Goal: Information Seeking & Learning: Find specific fact

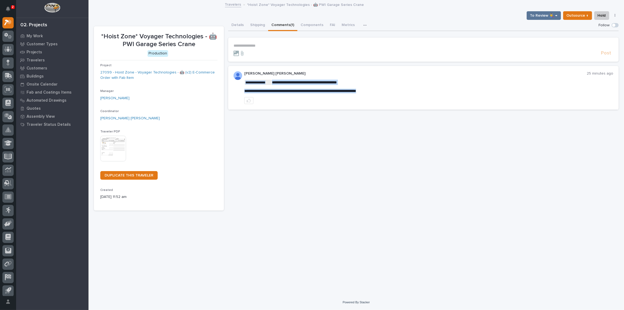
drag, startPoint x: 404, startPoint y: 88, endPoint x: 265, endPoint y: 94, distance: 139.3
click at [265, 94] on div "**********" at bounding box center [428, 87] width 369 height 33
click at [377, 98] on div at bounding box center [428, 100] width 369 height 7
click at [396, 89] on p "**********" at bounding box center [428, 91] width 369 height 5
drag, startPoint x: 393, startPoint y: 91, endPoint x: 245, endPoint y: 90, distance: 147.8
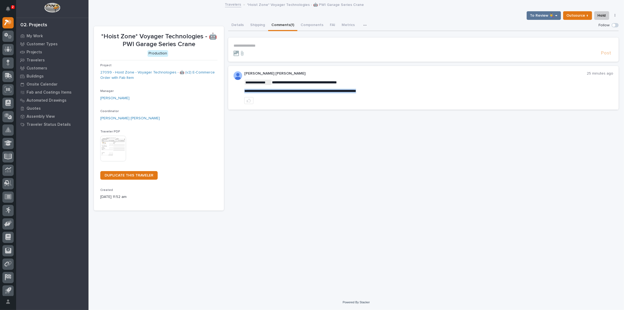
click at [245, 90] on span "**********" at bounding box center [300, 91] width 112 height 4
copy span "**********"
click at [8, 24] on icon at bounding box center [9, 21] width 5 height 5
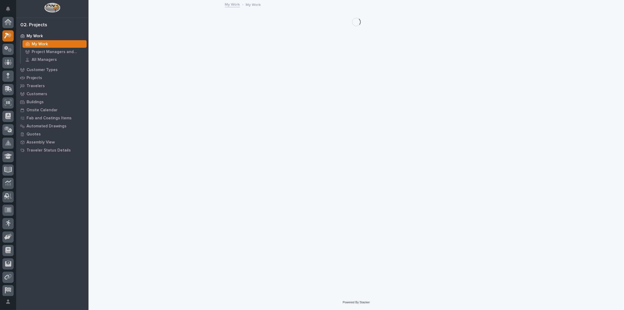
scroll to position [13, 0]
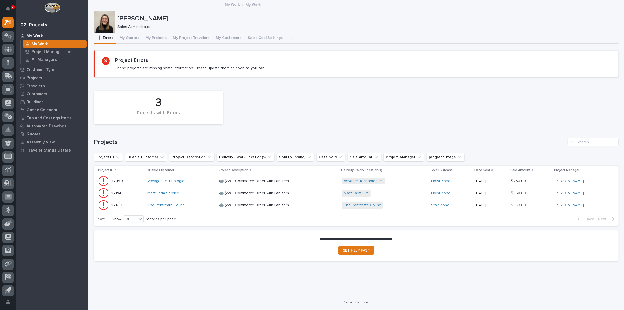
click at [256, 108] on div "3 Projects with Errors" at bounding box center [356, 107] width 530 height 39
click at [197, 180] on div "Voyager Technologies" at bounding box center [180, 181] width 67 height 5
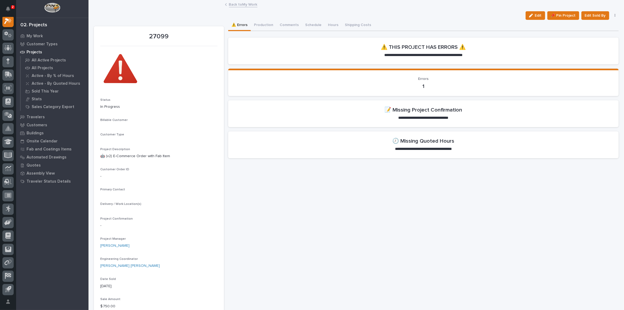
scroll to position [13, 0]
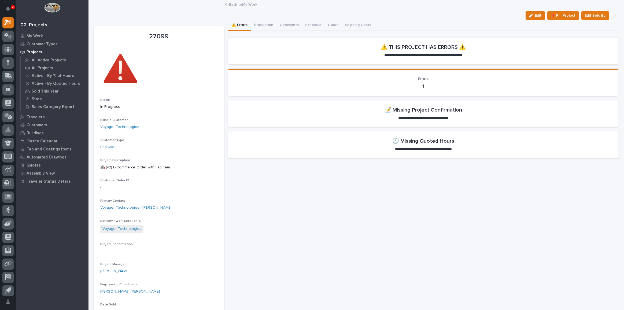
click at [229, 116] on section "**********" at bounding box center [423, 113] width 390 height 27
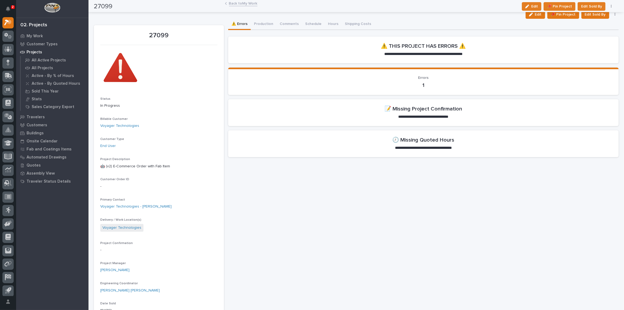
scroll to position [0, 0]
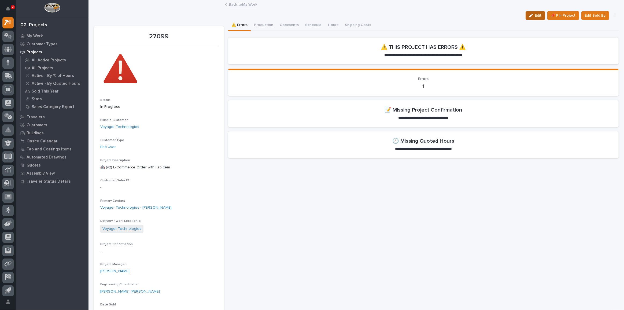
click at [534, 12] on button "Edit" at bounding box center [536, 15] width 20 height 9
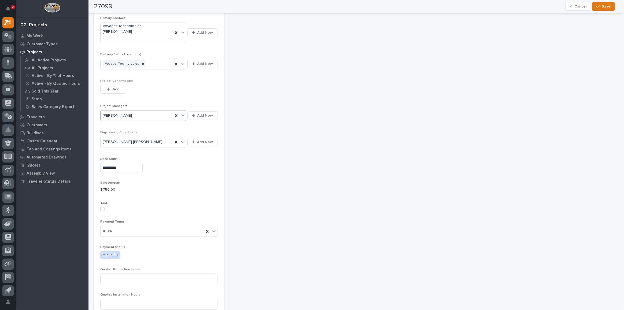
scroll to position [146, 0]
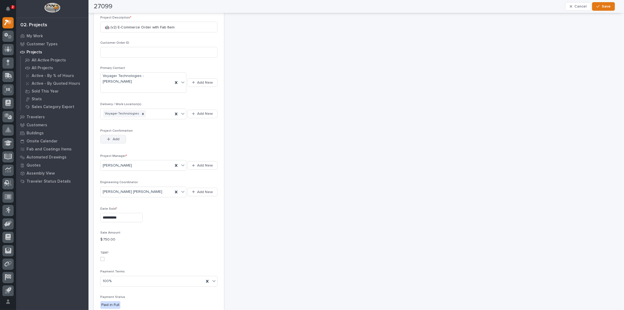
click at [116, 137] on span "Add" at bounding box center [116, 139] width 7 height 5
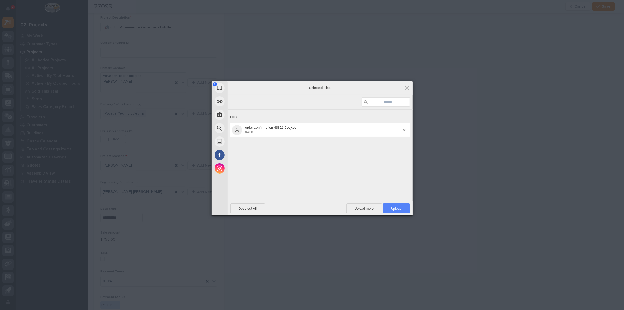
click at [394, 205] on span "Upload 1" at bounding box center [396, 208] width 27 height 10
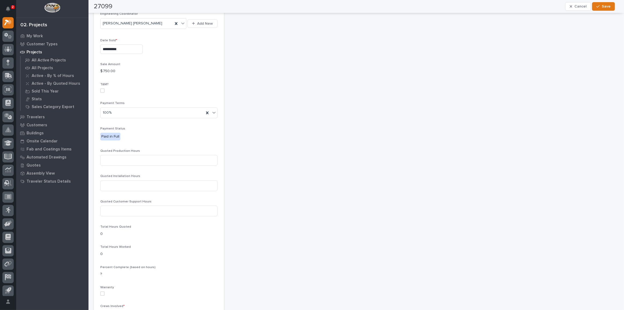
scroll to position [341, 0]
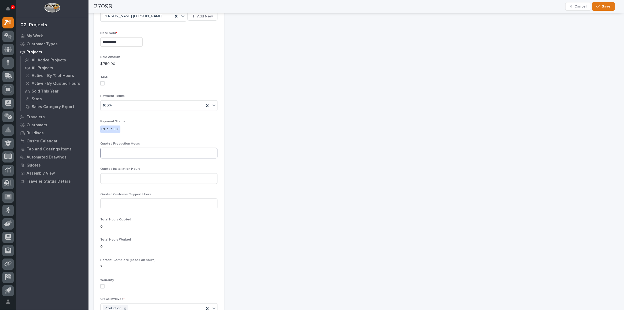
click at [121, 148] on input at bounding box center [158, 153] width 117 height 11
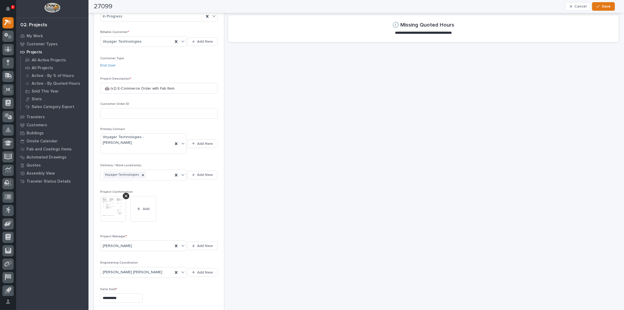
scroll to position [0, 0]
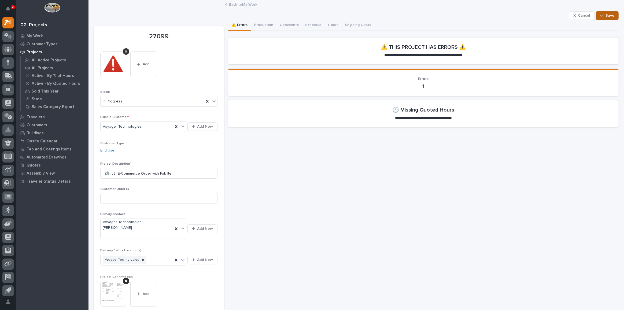
click at [600, 14] on icon "button" at bounding box center [601, 16] width 3 height 4
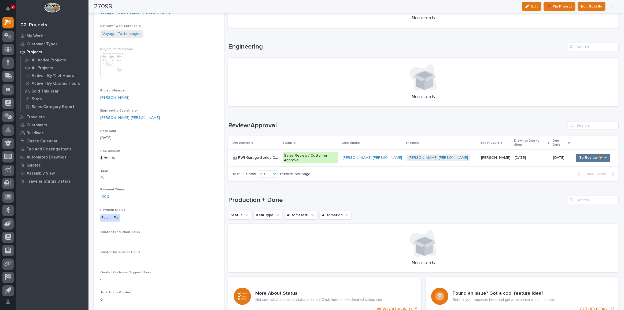
scroll to position [268, 0]
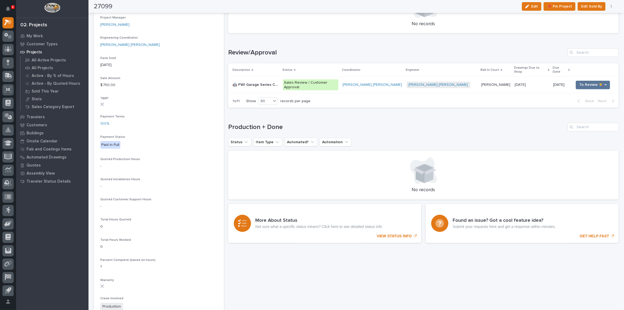
click at [338, 81] on p "Sales Review / Customer Approval" at bounding box center [311, 84] width 56 height 11
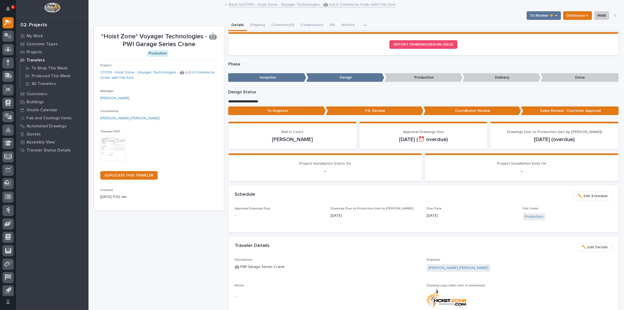
click at [117, 148] on img at bounding box center [113, 149] width 26 height 26
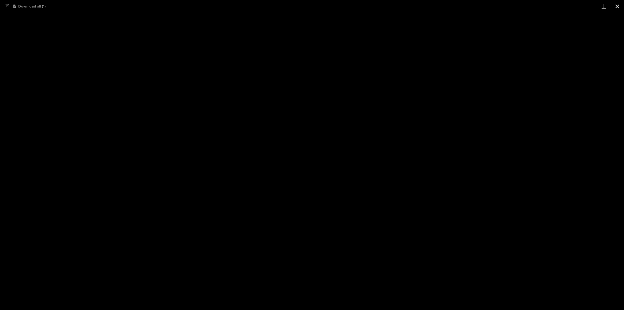
drag, startPoint x: 615, startPoint y: 5, endPoint x: 617, endPoint y: 9, distance: 4.1
click at [615, 6] on button "Close gallery" at bounding box center [617, 6] width 13 height 13
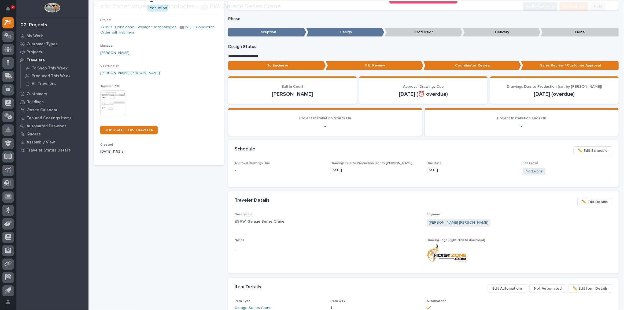
scroll to position [97, 0]
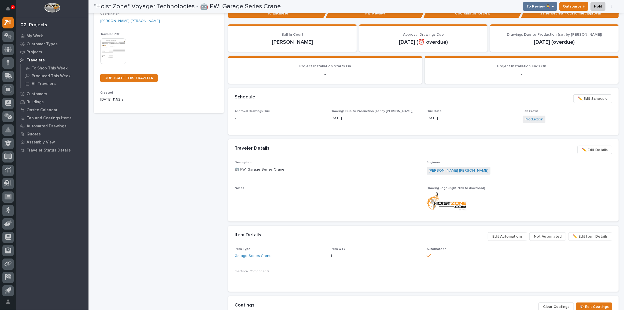
click at [577, 149] on button "✏️ Edit Details" at bounding box center [594, 150] width 35 height 9
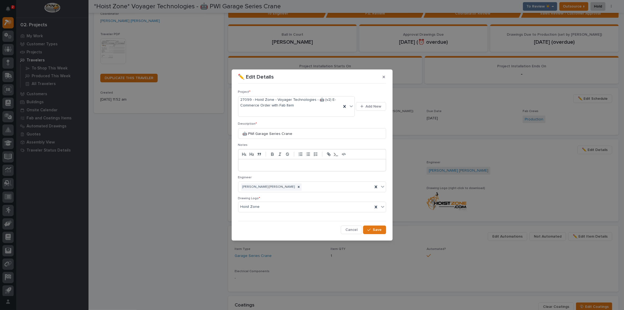
click at [274, 167] on p at bounding box center [311, 165] width 139 height 5
click at [382, 228] on button "Save" at bounding box center [374, 230] width 23 height 9
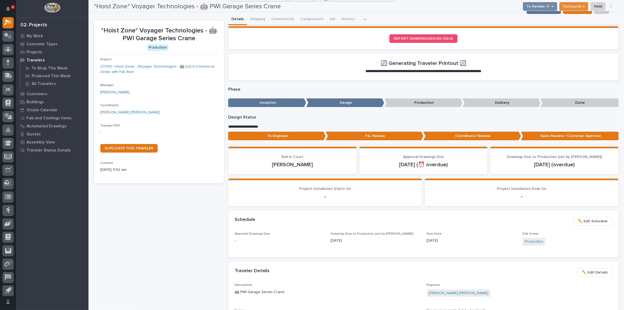
scroll to position [0, 0]
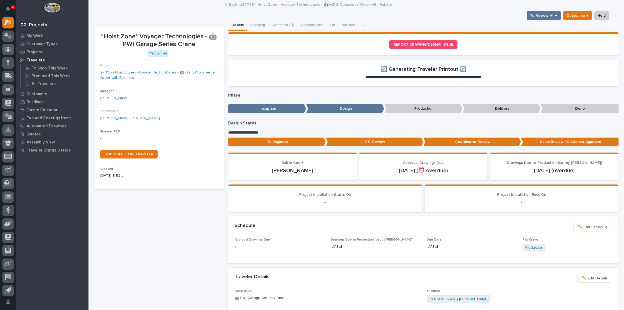
drag, startPoint x: 494, startPoint y: 260, endPoint x: 500, endPoint y: 256, distance: 7.1
click at [494, 260] on div "Approval Drawings Due - Drawings Due to Production (set by Adam) 08/21/2025 Due…" at bounding box center [423, 250] width 390 height 25
click at [589, 226] on span "✏️ Edit Schedule" at bounding box center [593, 227] width 30 height 6
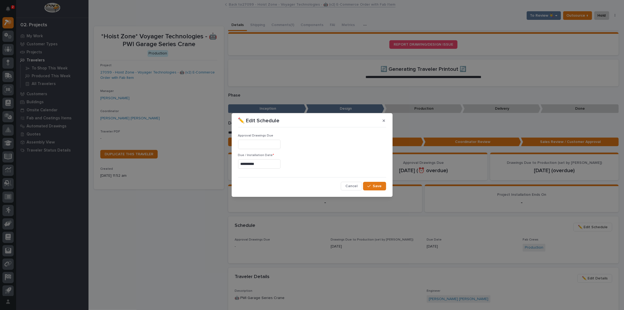
click at [271, 165] on input "**********" at bounding box center [259, 163] width 42 height 9
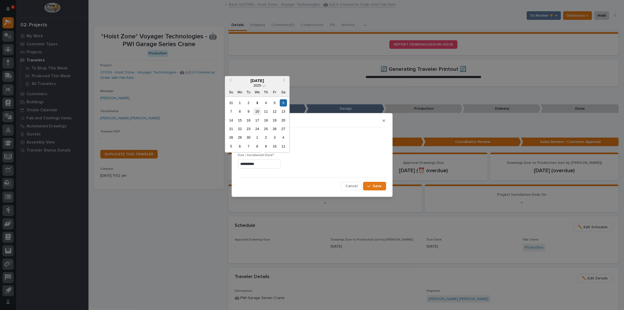
click at [259, 113] on div "10" at bounding box center [257, 111] width 7 height 7
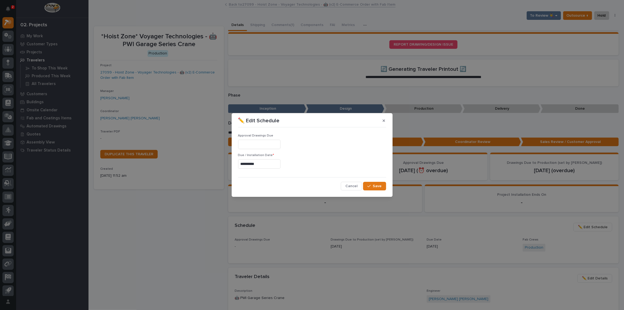
type input "**********"
click at [376, 186] on span "Save" at bounding box center [377, 186] width 9 height 5
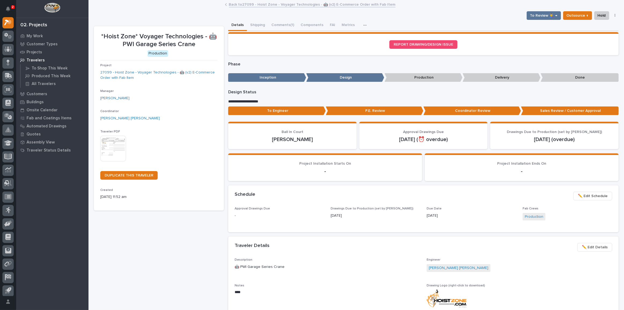
click at [103, 145] on img at bounding box center [113, 149] width 26 height 26
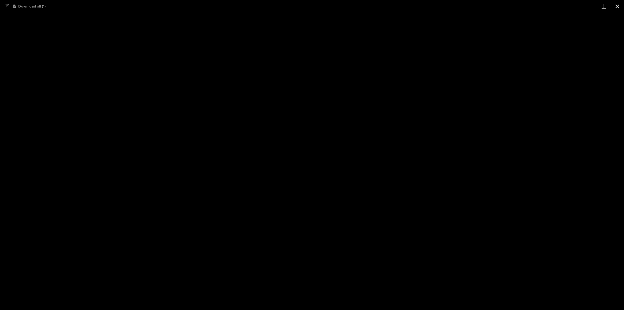
click at [618, 7] on button "Close gallery" at bounding box center [617, 6] width 13 height 13
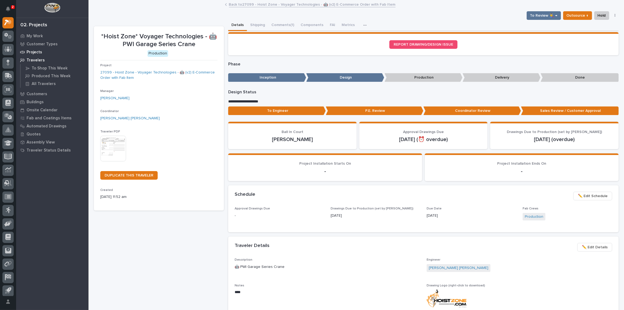
click at [29, 53] on p "Projects" at bounding box center [35, 52] width 16 height 5
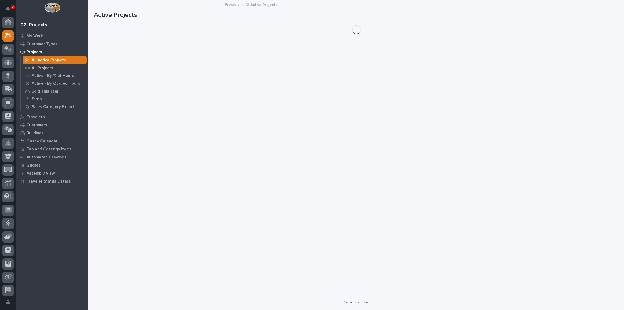
scroll to position [13, 0]
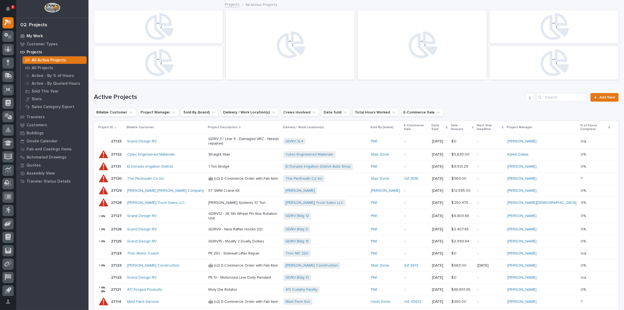
click at [33, 36] on p "My Work" at bounding box center [35, 36] width 16 height 5
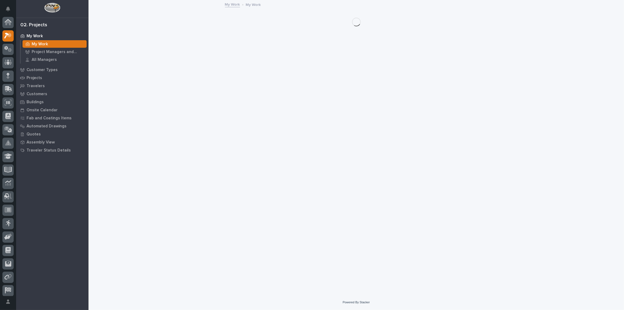
scroll to position [13, 0]
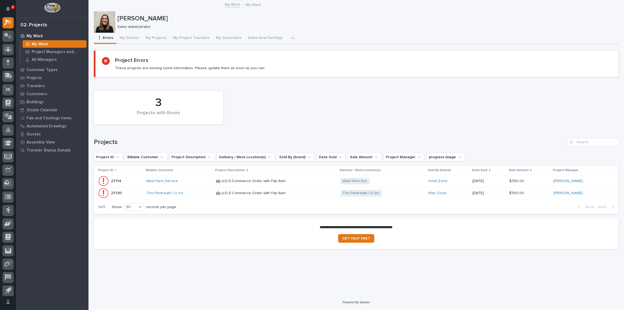
click at [196, 179] on div "Mast Farm Service" at bounding box center [178, 181] width 65 height 5
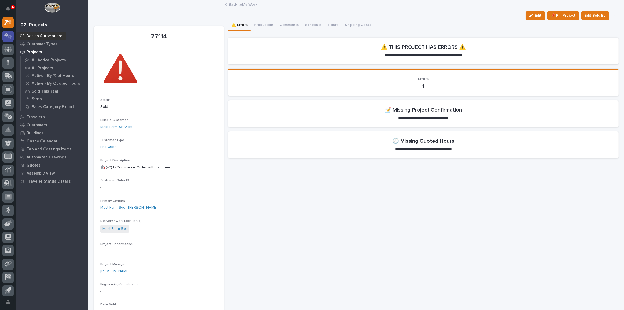
click at [9, 34] on icon at bounding box center [8, 36] width 8 height 6
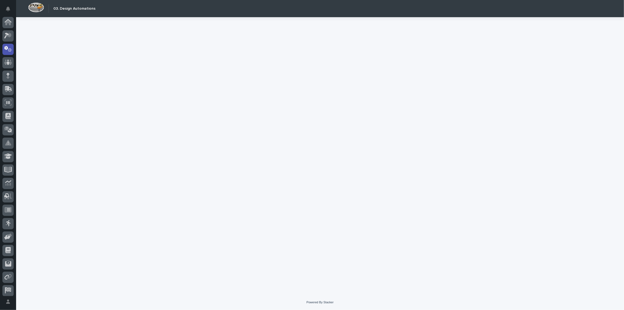
scroll to position [16, 0]
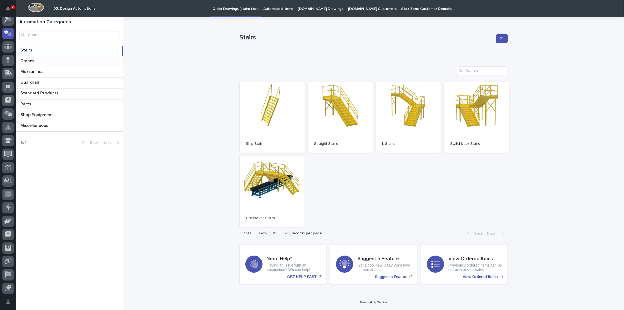
click at [34, 62] on p "Cranes" at bounding box center [27, 60] width 15 height 6
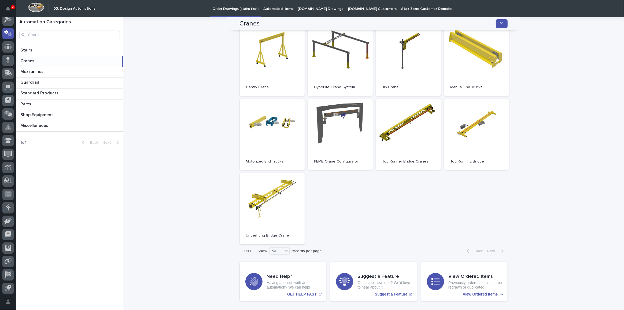
scroll to position [141, 0]
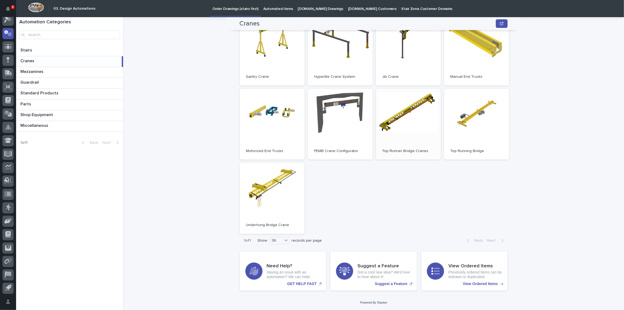
click at [406, 108] on link "Open" at bounding box center [408, 124] width 65 height 71
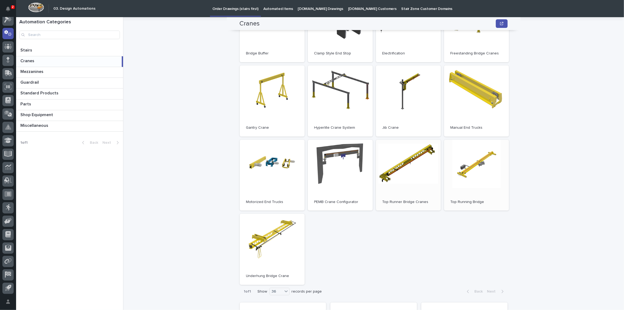
scroll to position [97, 0]
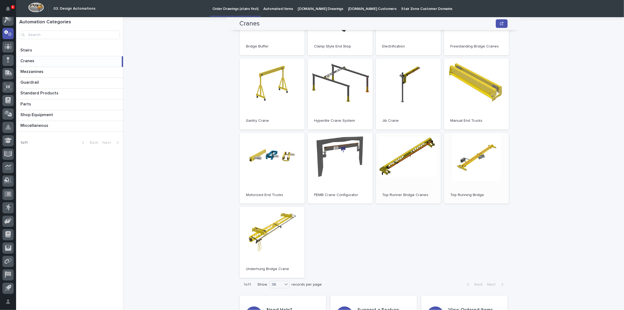
click at [488, 179] on link "Open" at bounding box center [476, 168] width 65 height 71
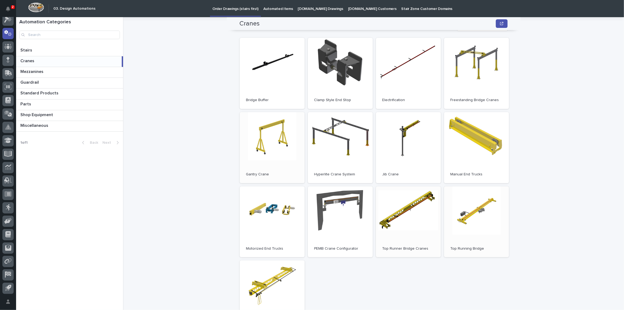
scroll to position [0, 0]
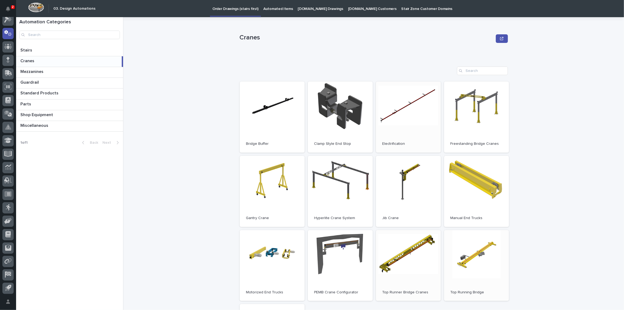
click at [404, 117] on span "Open" at bounding box center [409, 117] width 10 height 4
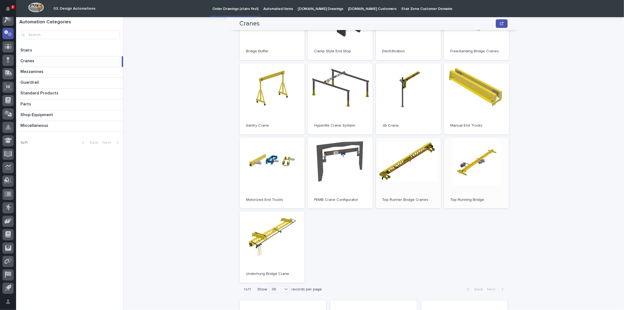
scroll to position [44, 0]
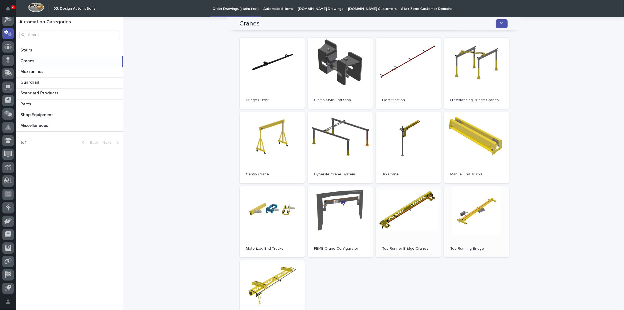
click at [401, 227] on link "Open" at bounding box center [408, 221] width 65 height 71
click at [10, 8] on icon "Notifications" at bounding box center [8, 8] width 4 height 5
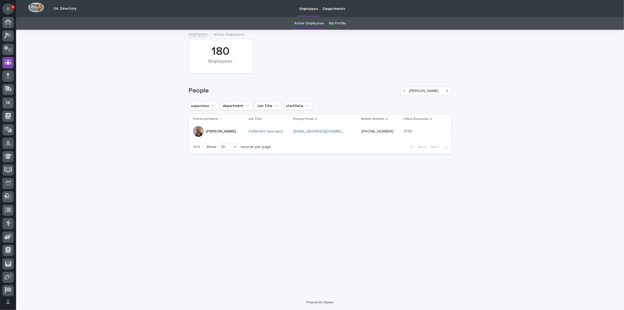
scroll to position [16, 0]
click at [6, 6] on icon "Notifications" at bounding box center [8, 8] width 4 height 5
click at [6, 8] on icon "Notifications" at bounding box center [8, 8] width 4 height 5
click at [158, 119] on div "Loading... Saving… Loading... Saving… 180 Employees People mike supervisor depa…" at bounding box center [320, 162] width 608 height 264
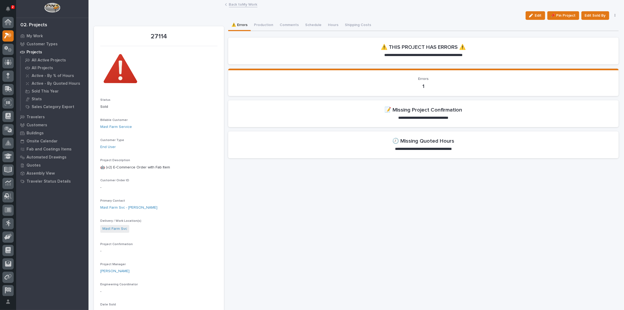
scroll to position [13, 0]
click at [6, 143] on icon at bounding box center [8, 143] width 8 height 5
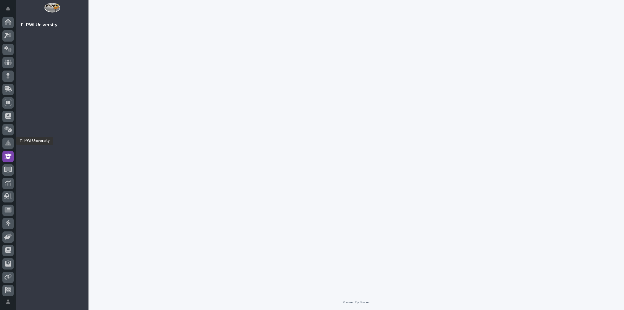
scroll to position [16, 0]
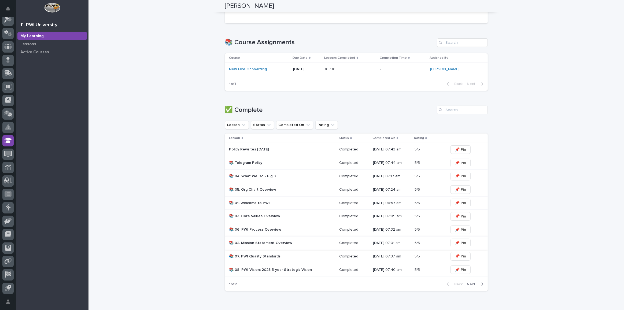
scroll to position [186, 0]
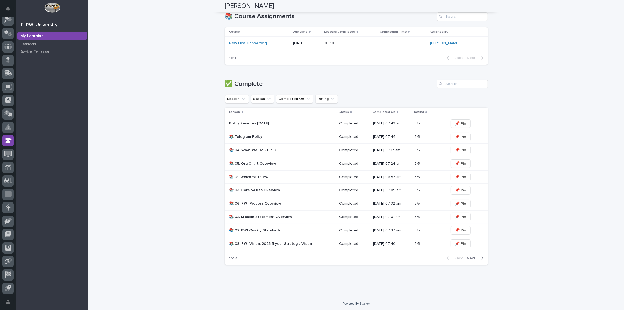
click at [471, 258] on span "Next" at bounding box center [473, 258] width 12 height 4
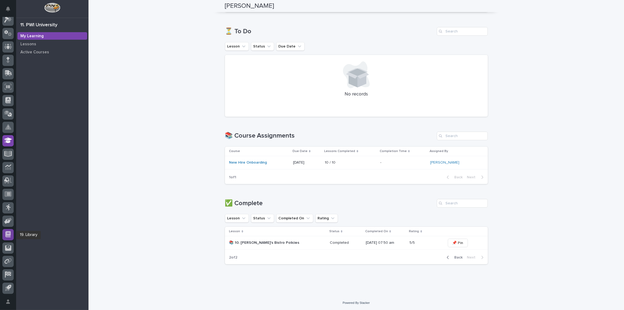
scroll to position [16, 0]
click at [7, 153] on icon at bounding box center [8, 153] width 6 height 5
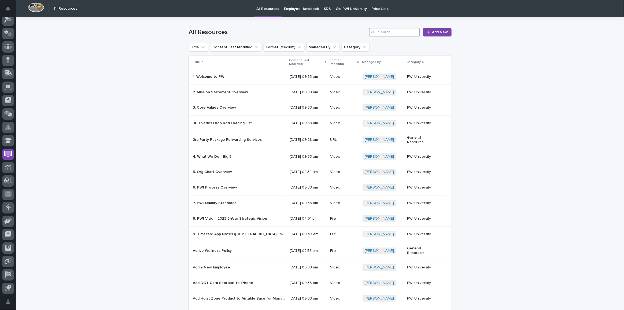
click at [390, 28] on input "Search" at bounding box center [394, 32] width 51 height 9
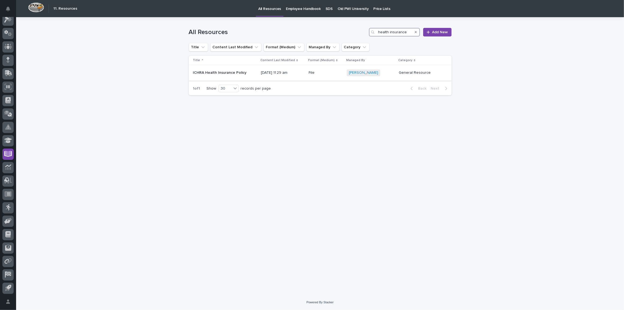
type input "health insurance"
click at [255, 73] on p at bounding box center [225, 73] width 64 height 5
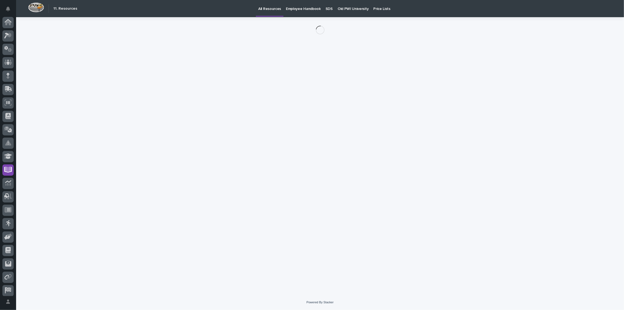
scroll to position [16, 0]
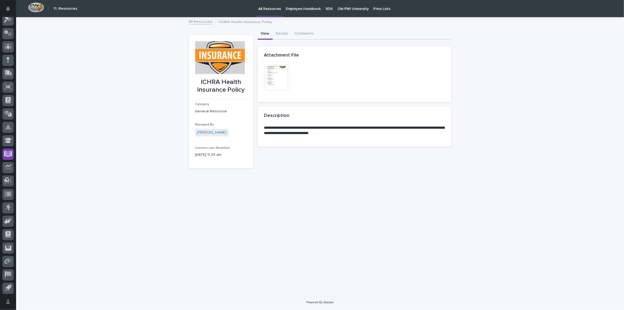
click at [274, 84] on img at bounding box center [277, 78] width 26 height 26
